Goal: Ask a question

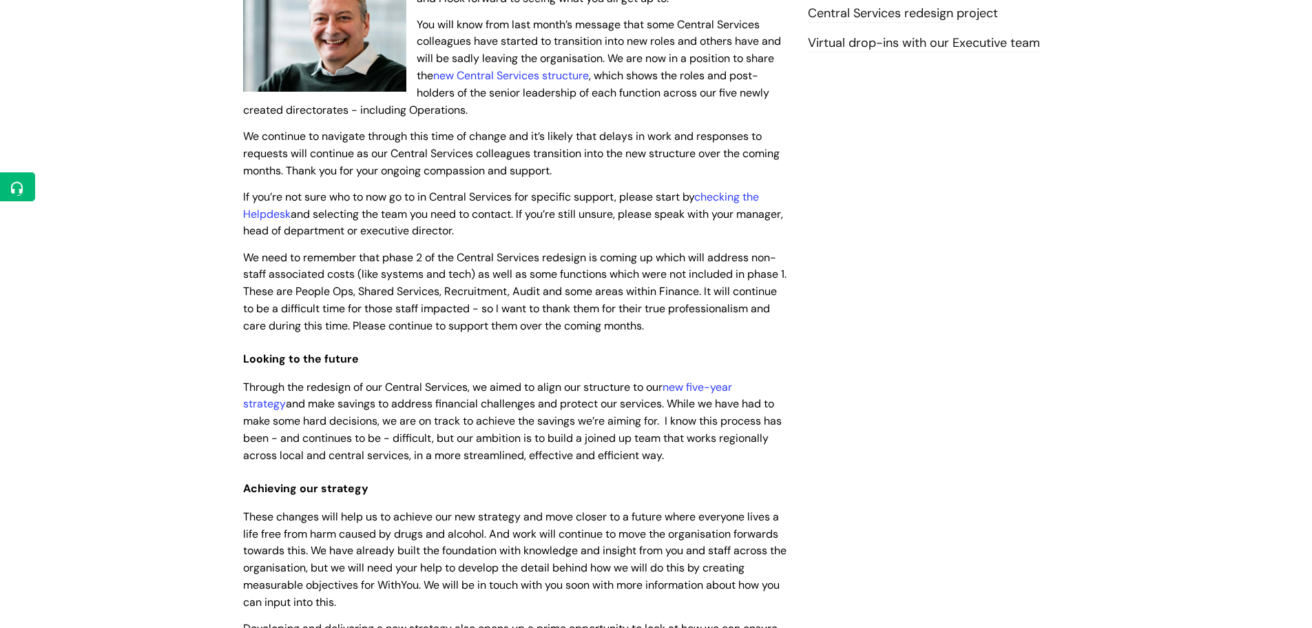
scroll to position [276, 0]
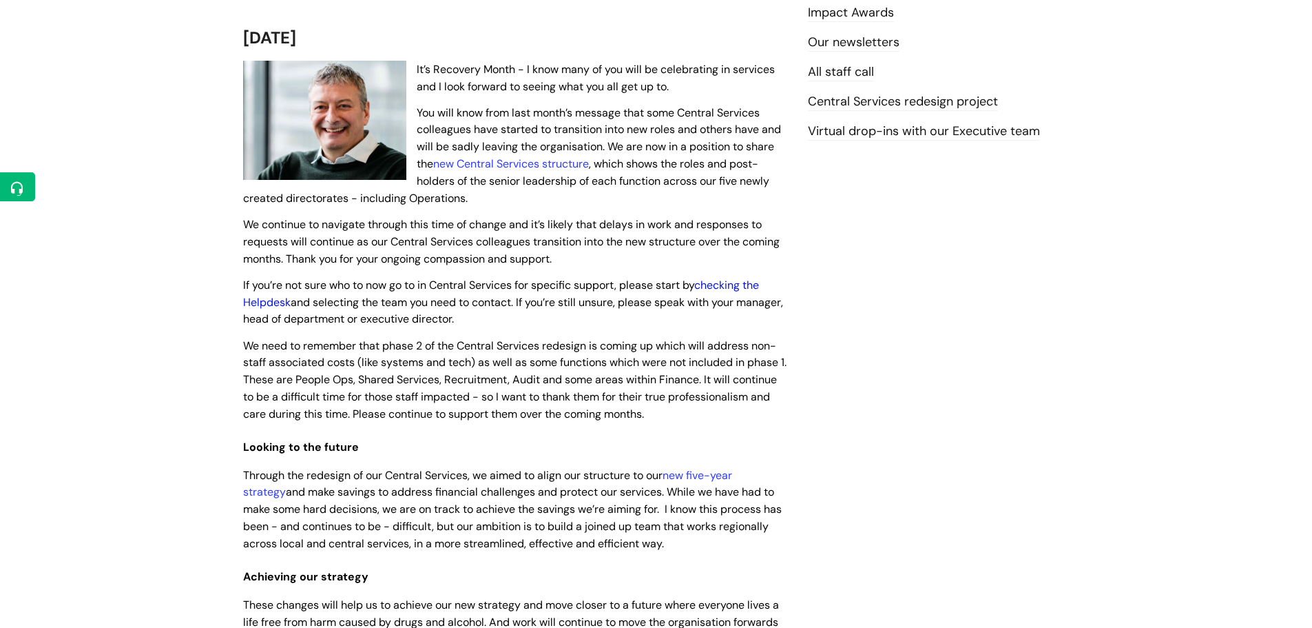
click at [279, 302] on link "checking the Helpdesk" at bounding box center [501, 294] width 516 height 32
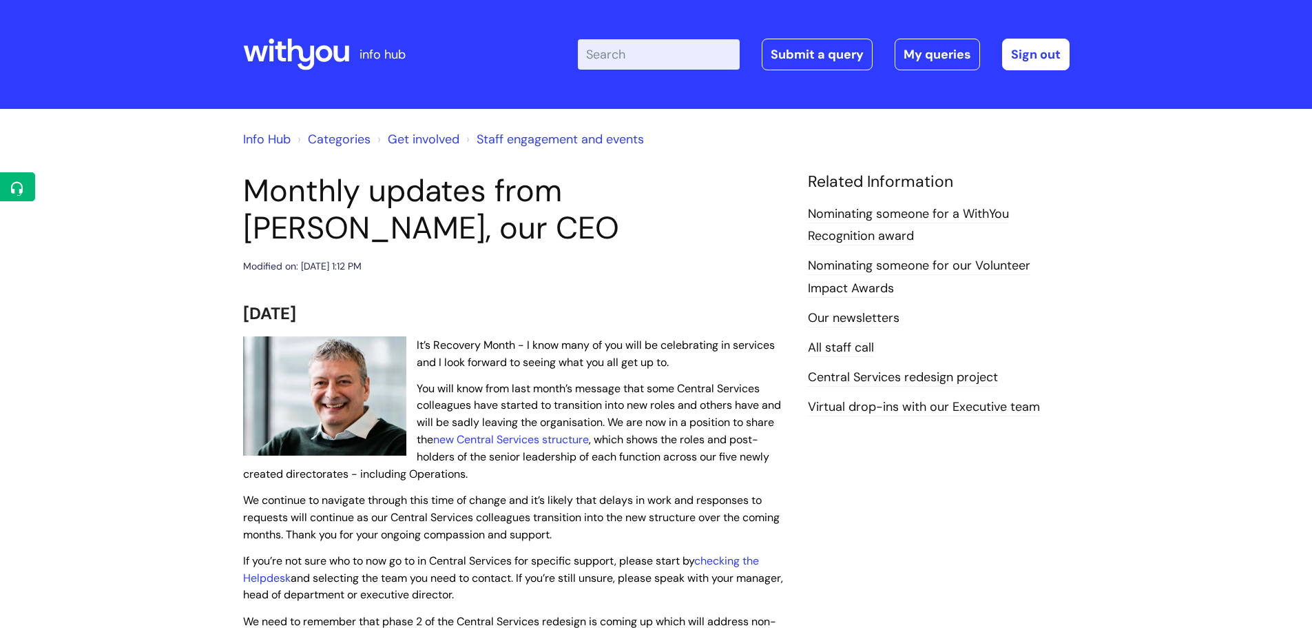
scroll to position [276, 0]
